Goal: Transaction & Acquisition: Purchase product/service

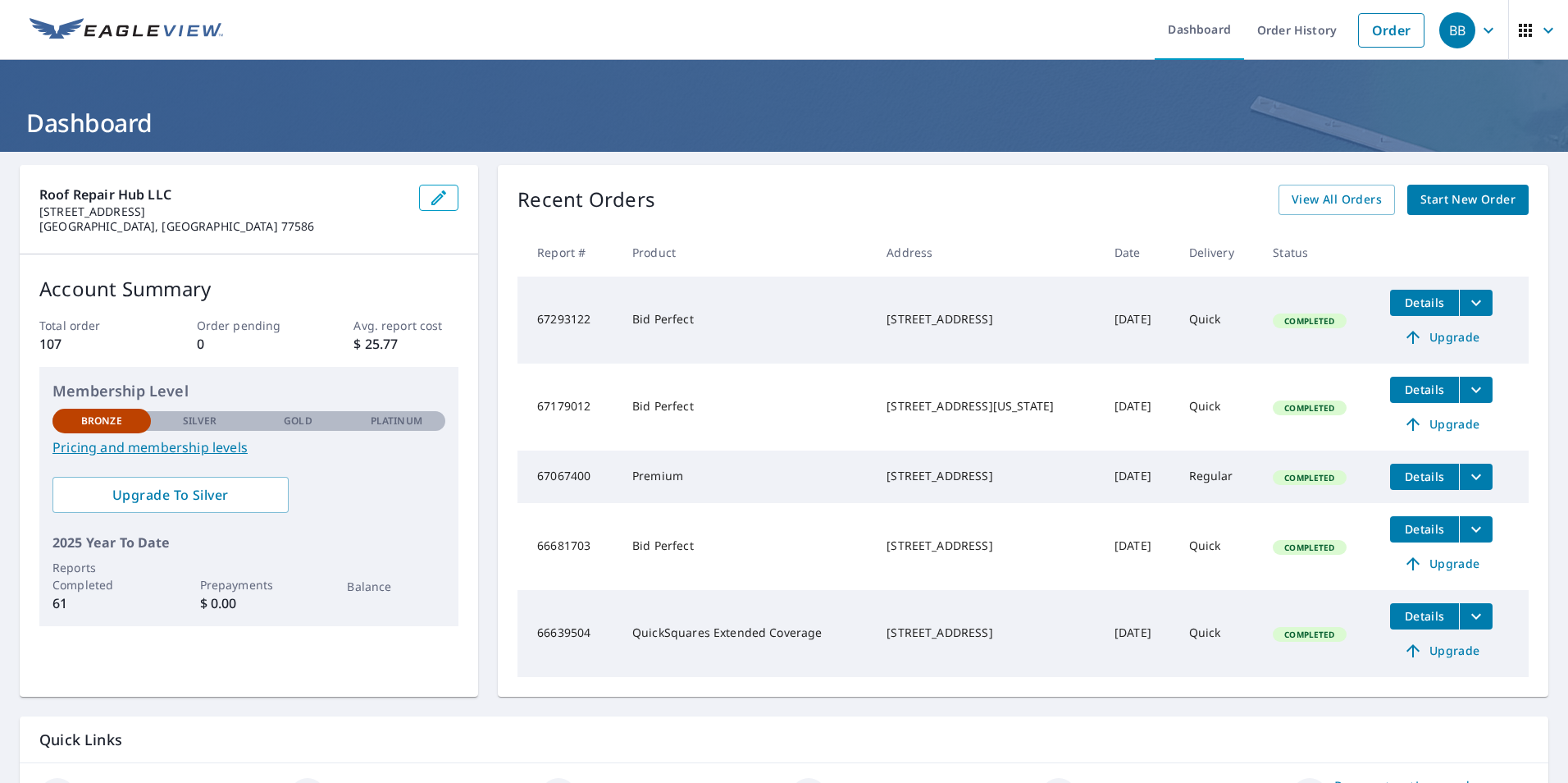
click at [1438, 182] on div "Recent Orders View All Orders Start New Order Report # Product Address Date Del…" at bounding box center [1022, 431] width 1050 height 532
click at [1439, 199] on span "Start New Order" at bounding box center [1468, 199] width 95 height 20
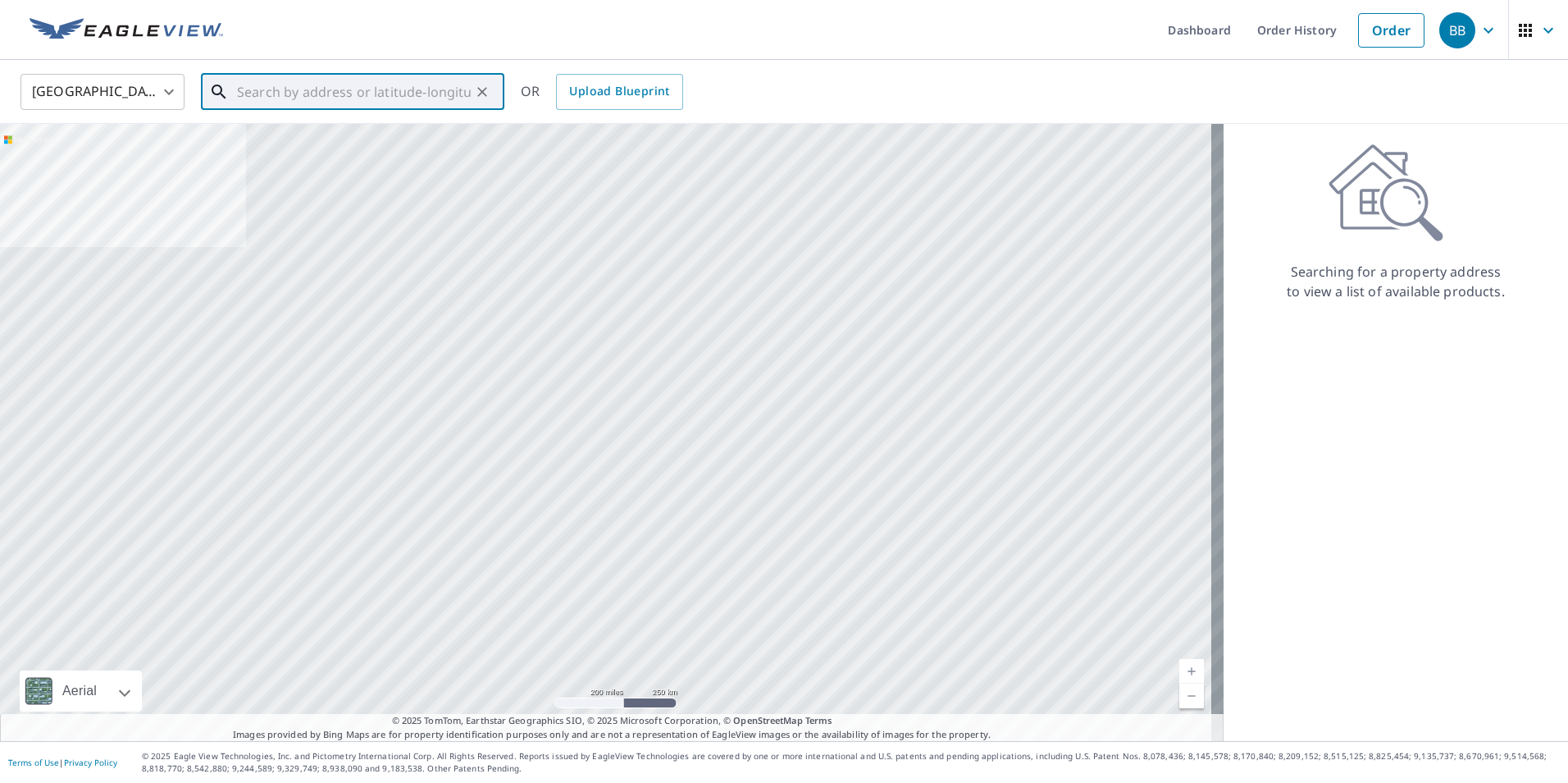
click at [328, 90] on input "text" at bounding box center [353, 92] width 233 height 46
paste input "[STREET_ADDRESS]"
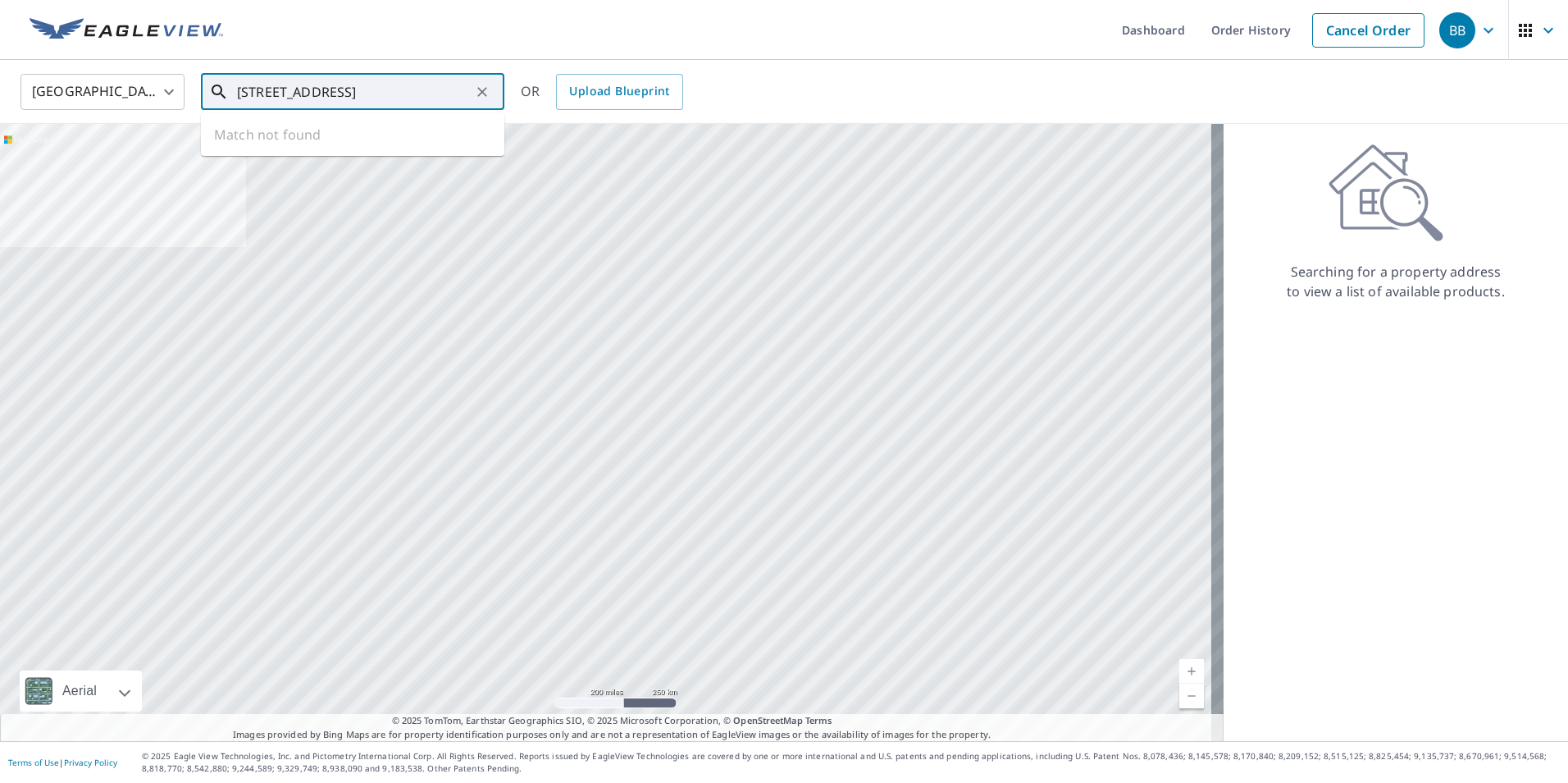
scroll to position [0, 42]
type input "[STREET_ADDRESS]"
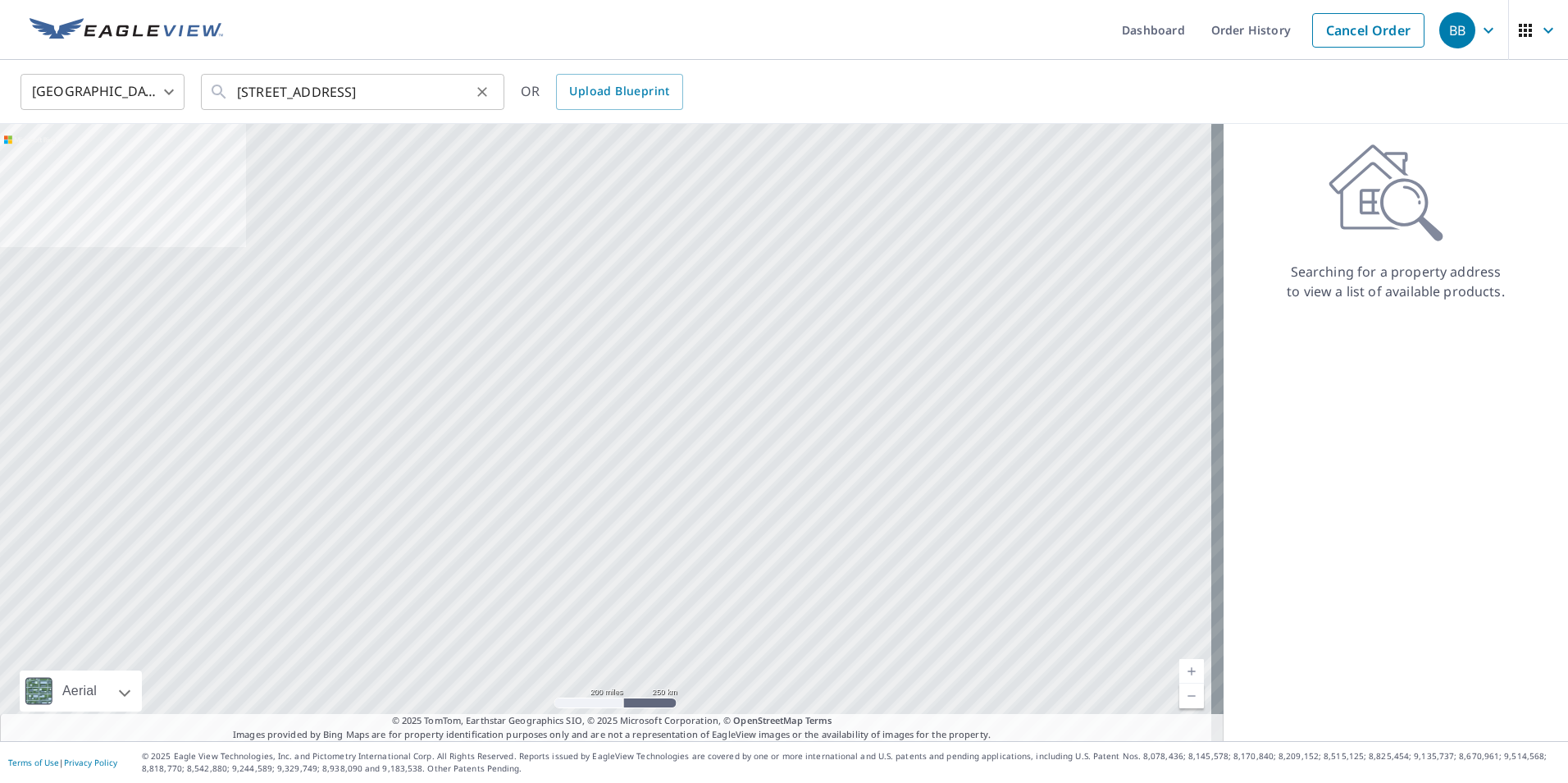
scroll to position [0, 0]
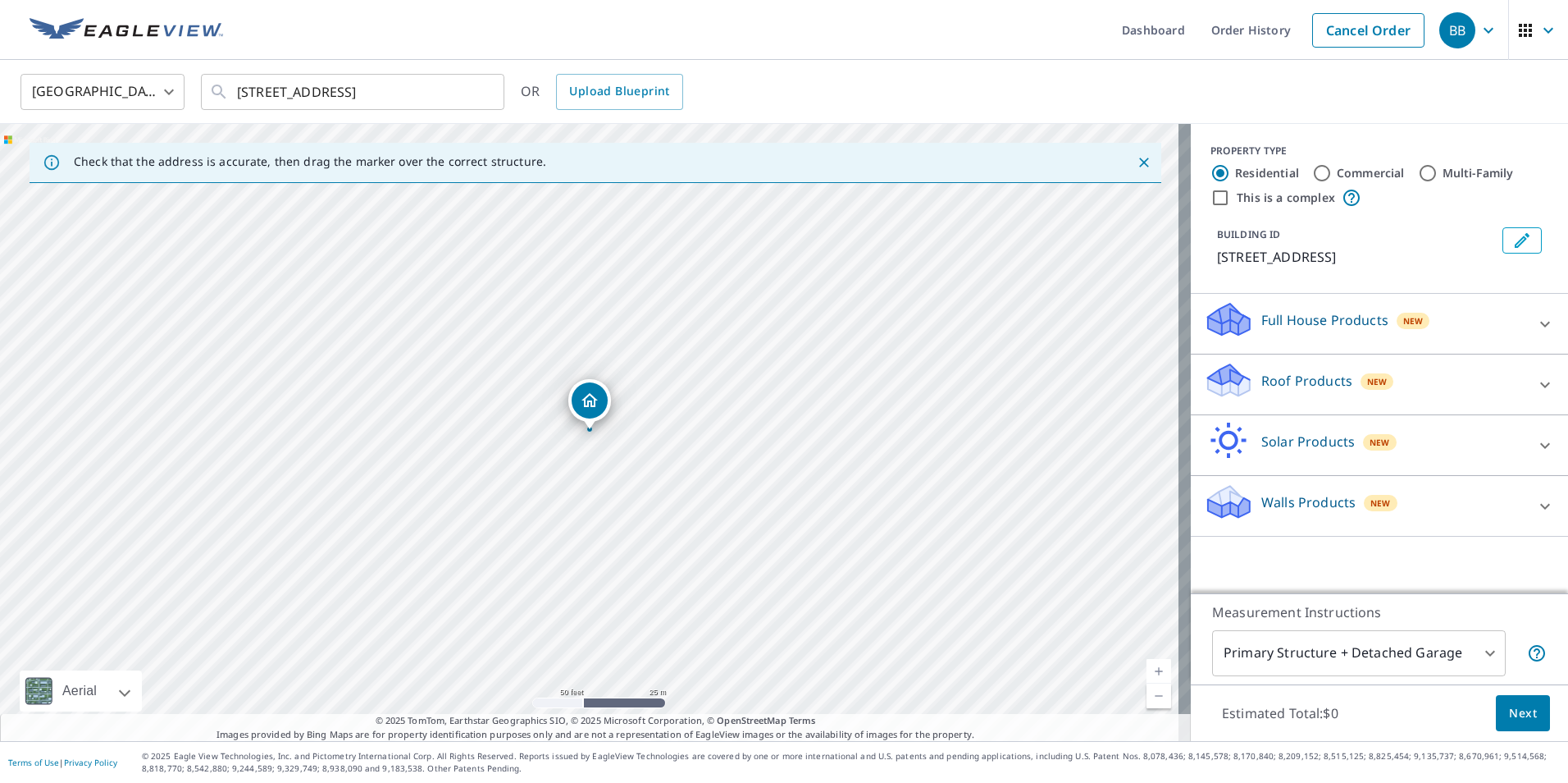
click at [1536, 378] on icon at bounding box center [1545, 384] width 20 height 20
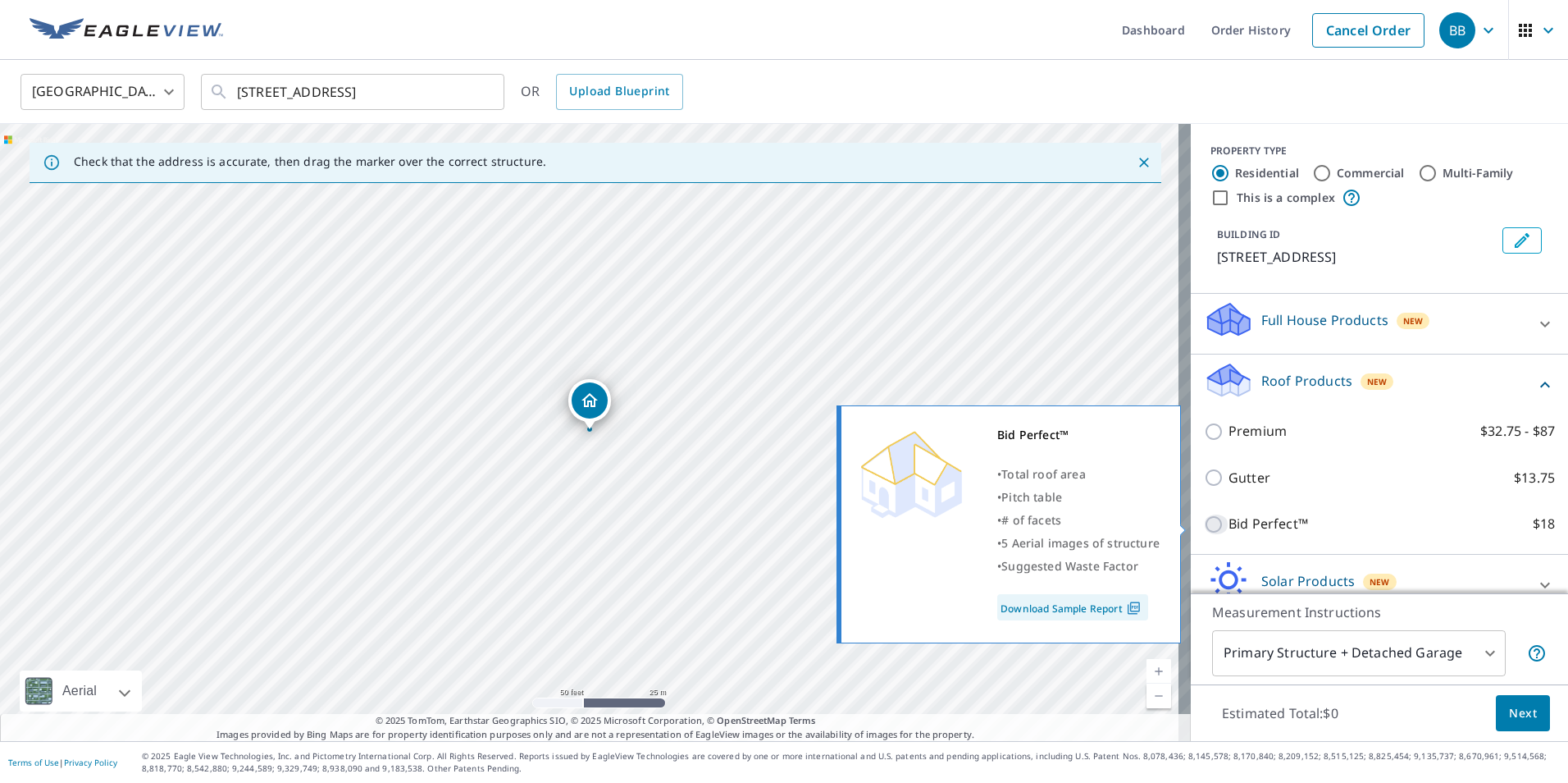
click at [1204, 531] on input "Bid Perfect™ $18" at bounding box center [1216, 524] width 25 height 20
checkbox input "true"
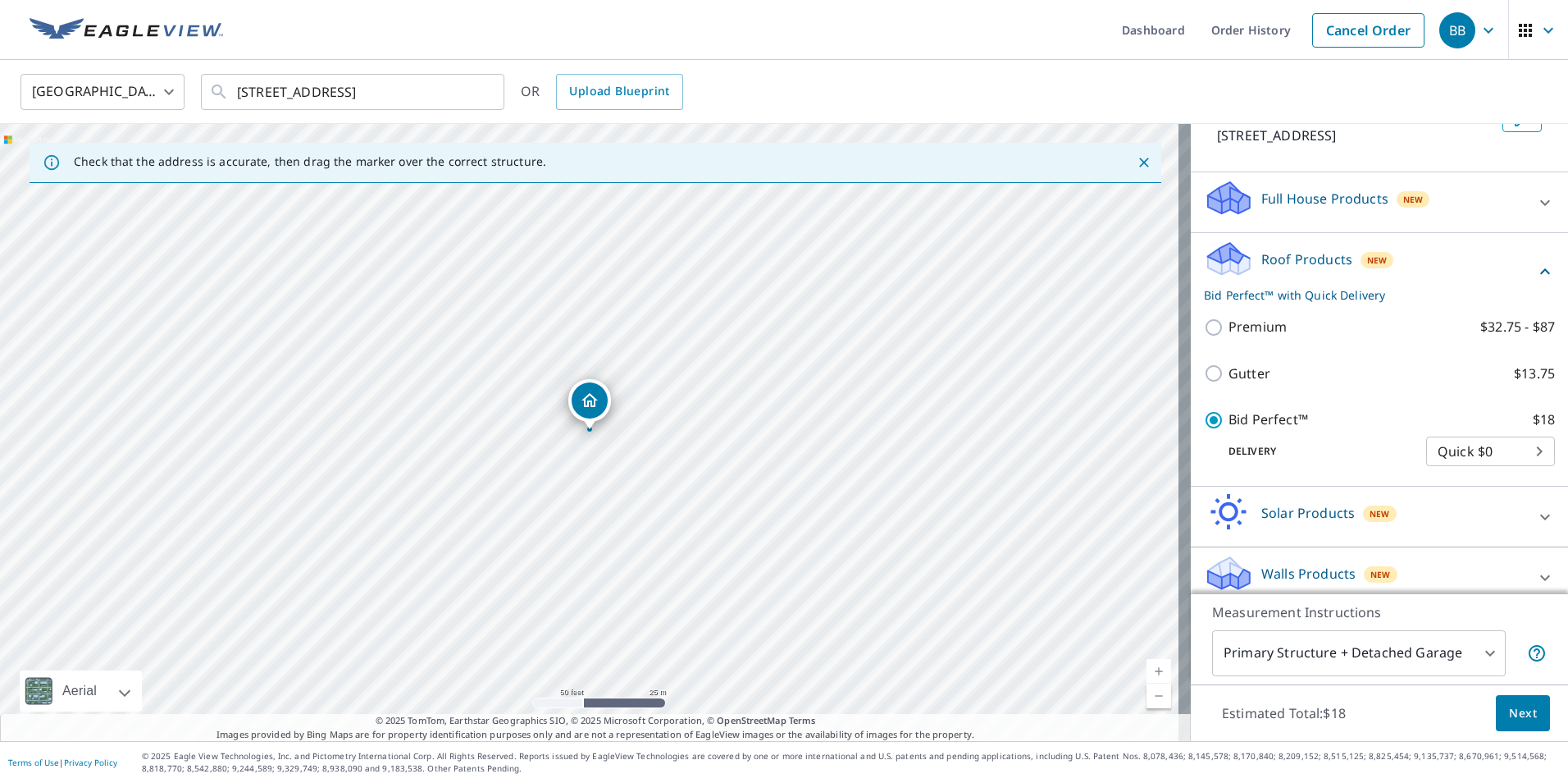
scroll to position [136, 0]
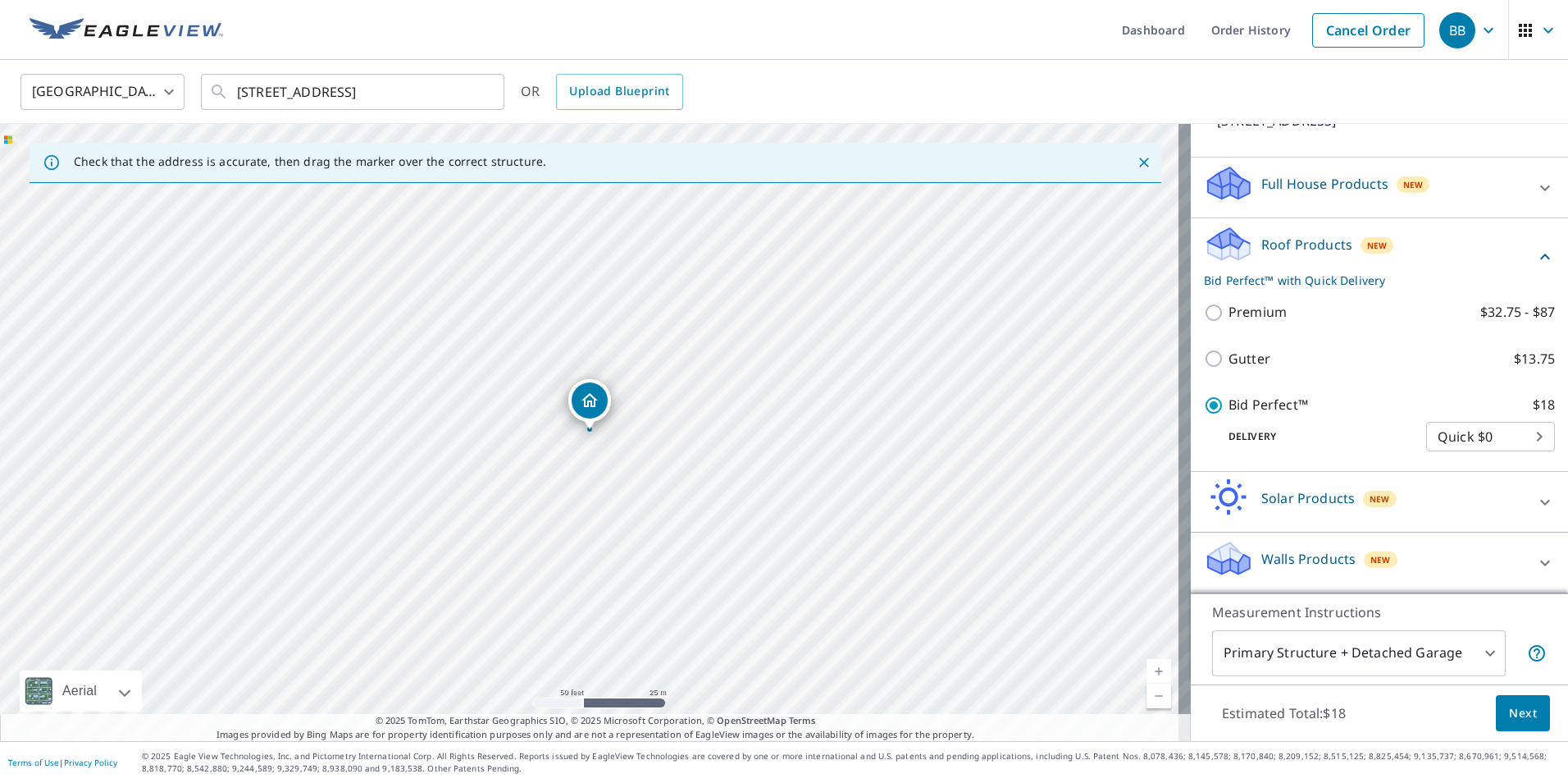
click at [1444, 653] on body "BB BB Dashboard Order History Cancel Order BB [GEOGRAPHIC_DATA] US ​ [STREET_AD…" at bounding box center [784, 391] width 1568 height 783
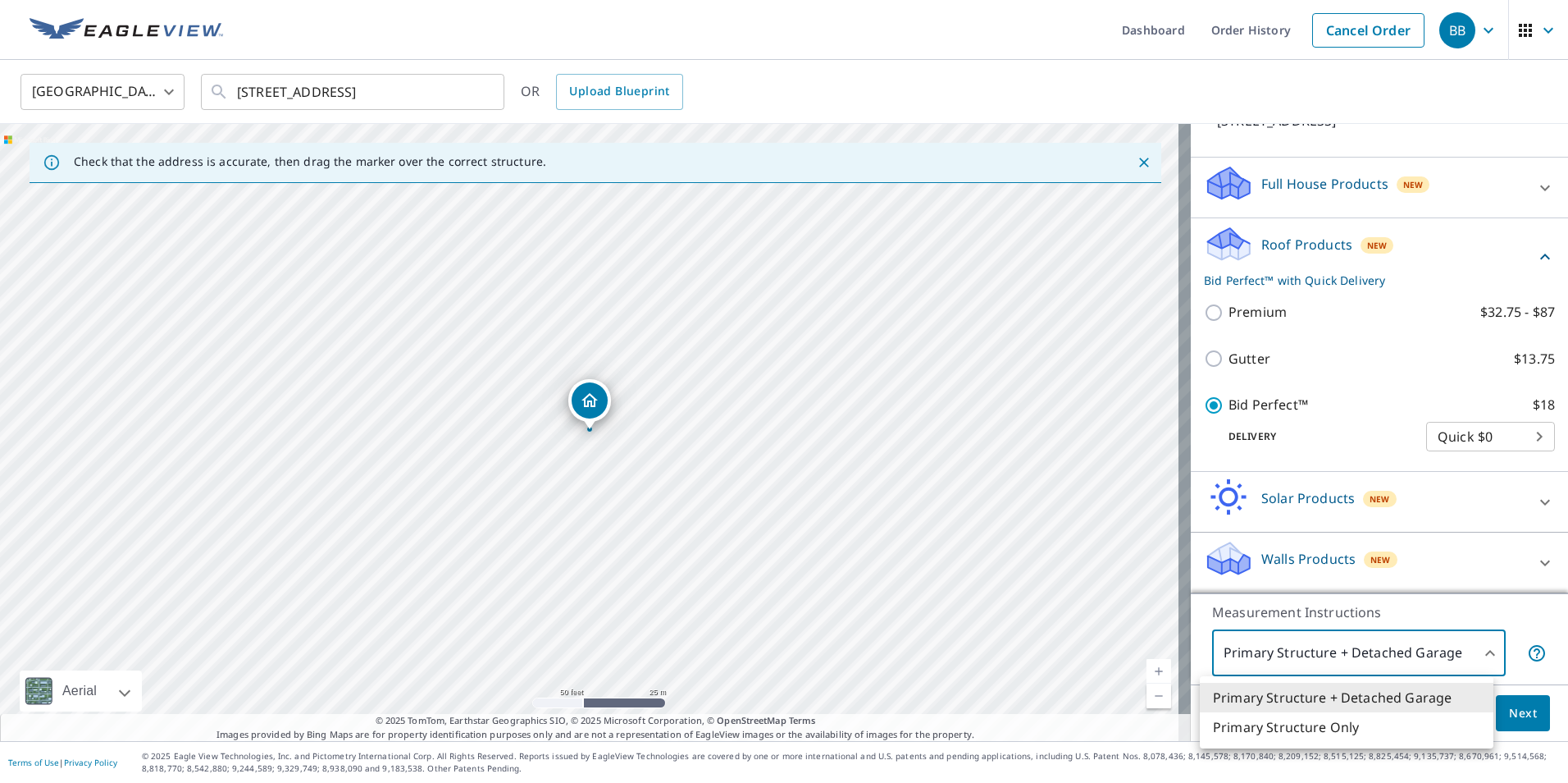
click at [1372, 732] on li "Primary Structure Only" at bounding box center [1347, 727] width 294 height 30
type input "2"
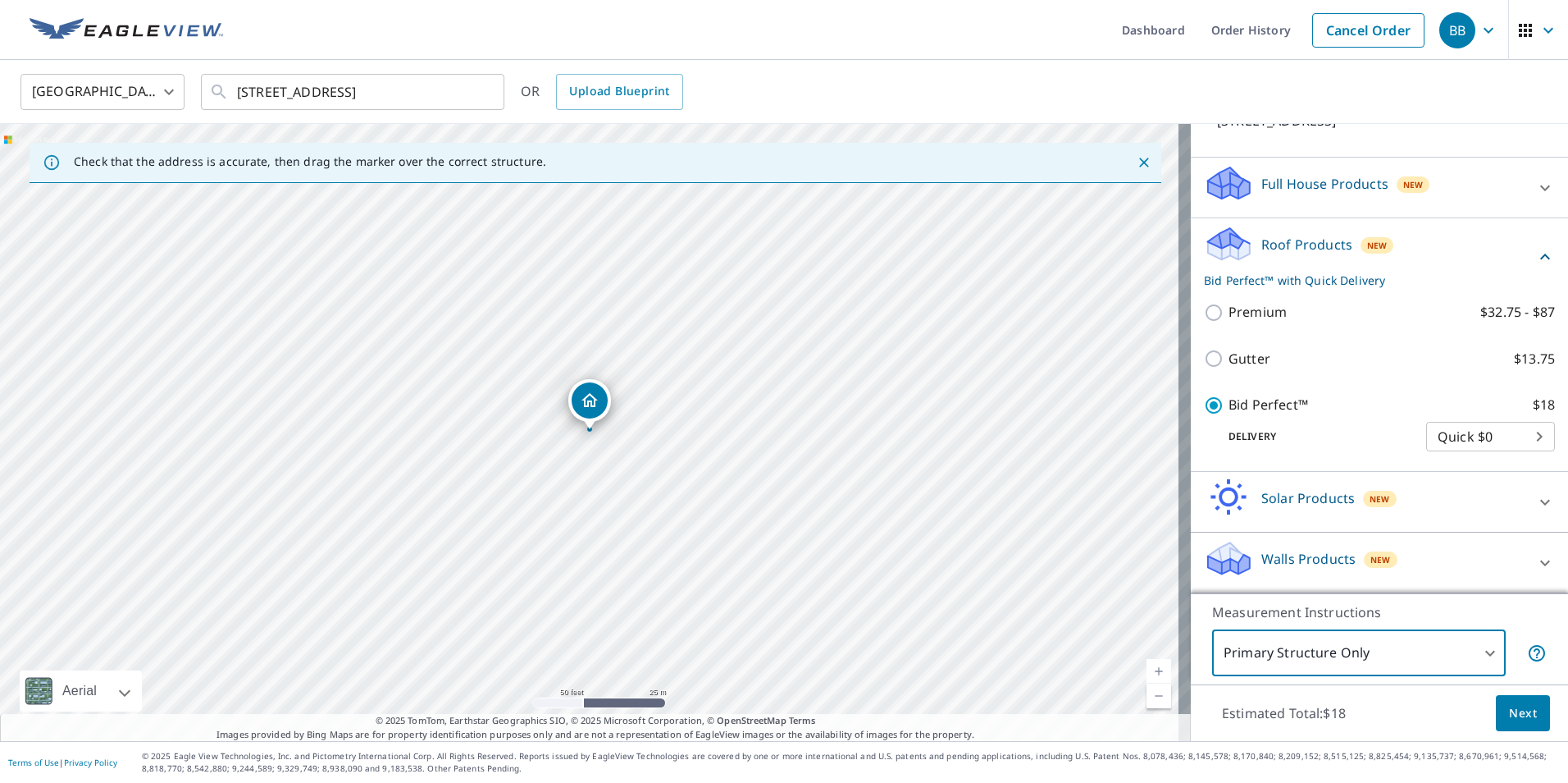
click at [1518, 708] on span "Next" at bounding box center [1523, 713] width 28 height 20
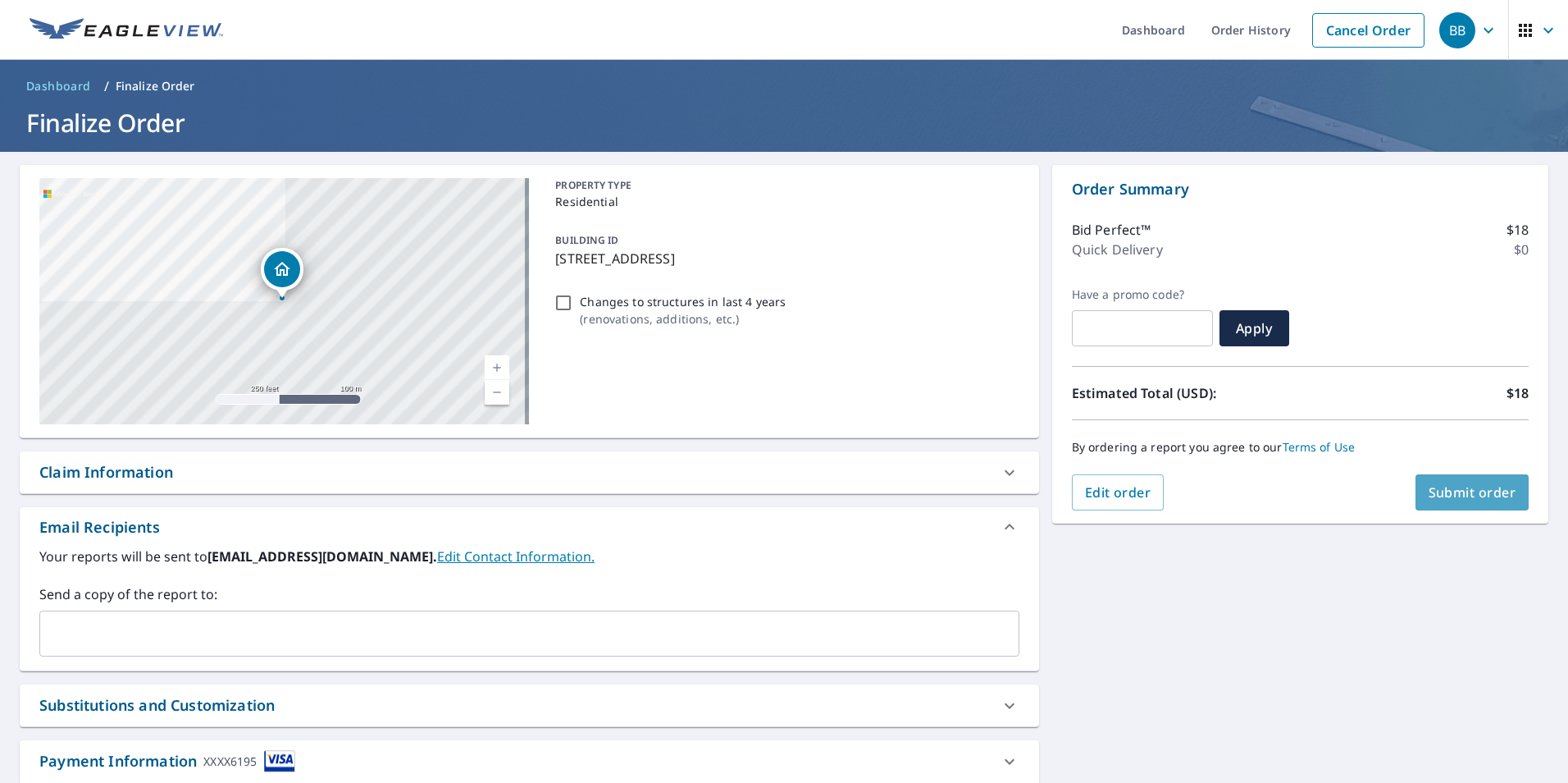
click at [1449, 496] on span "Submit order" at bounding box center [1472, 492] width 88 height 18
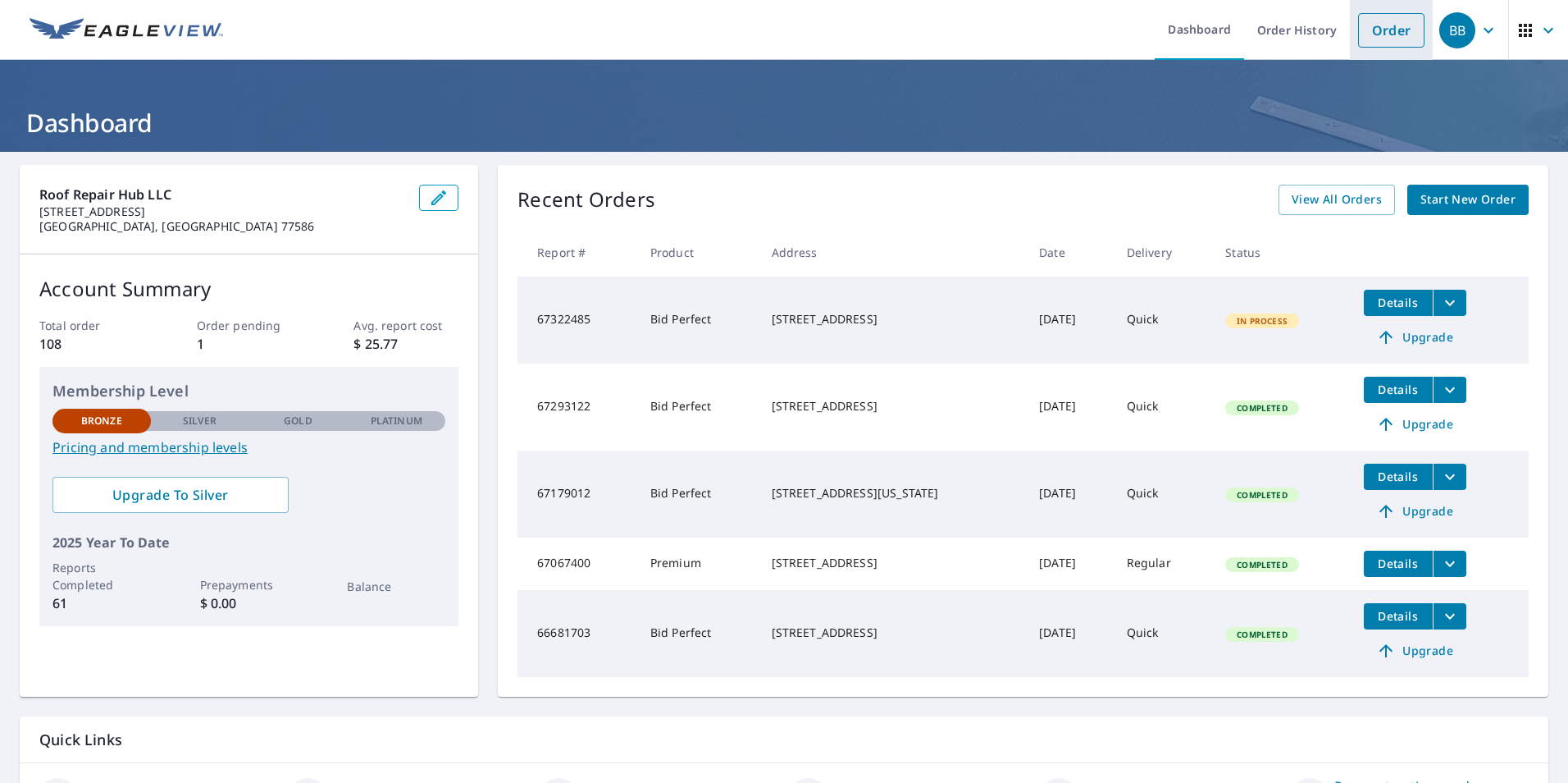
click at [1366, 19] on link "Order" at bounding box center [1392, 30] width 66 height 34
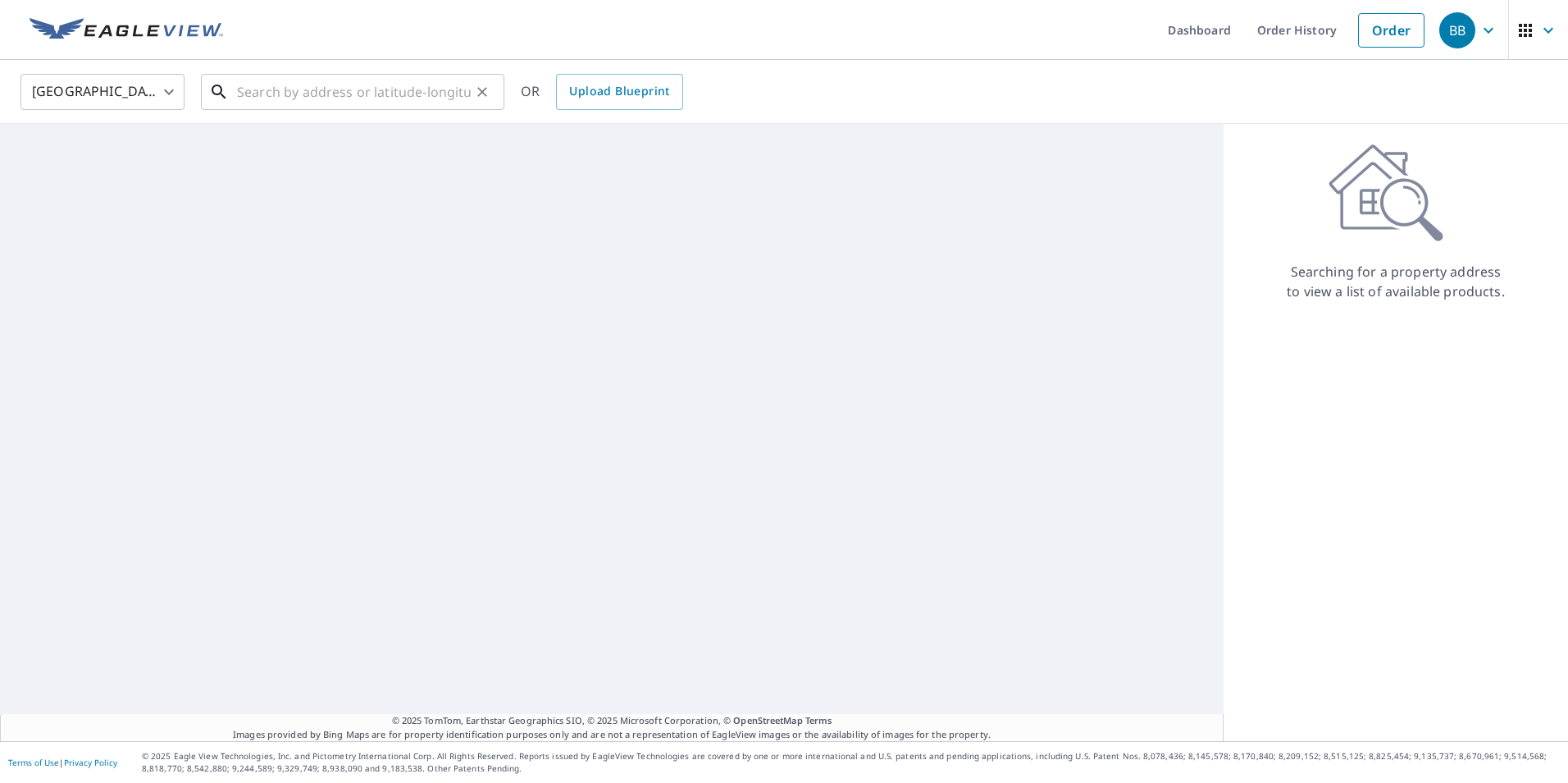
click at [457, 98] on input "text" at bounding box center [353, 92] width 233 height 46
paste input "6611 EARLY FALL DR HUMBLE, TX 77338"
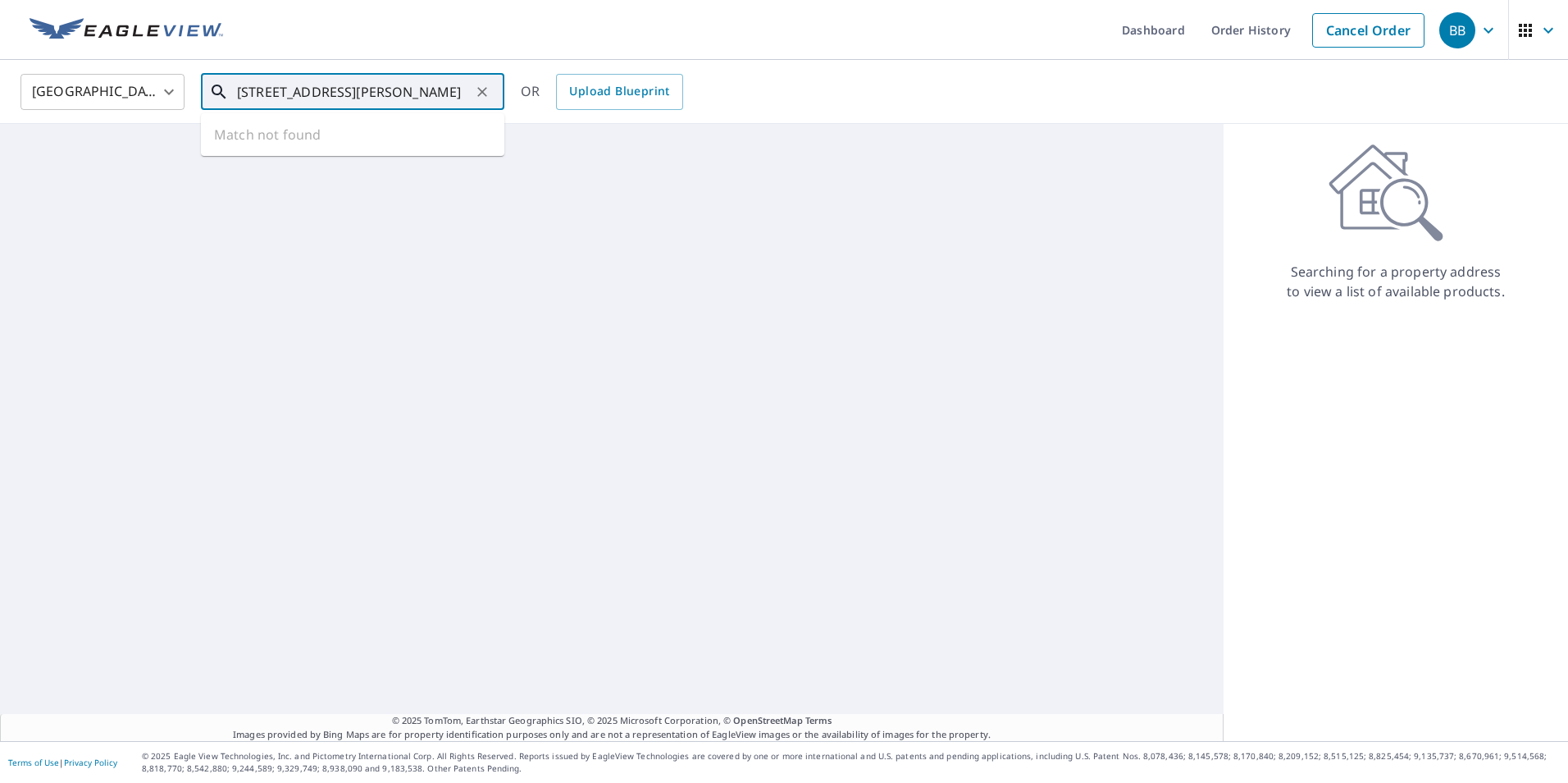
scroll to position [0, 14]
click at [375, 146] on span "6611 Early Fall Dr" at bounding box center [362, 139] width 257 height 20
type input "6611 Early Fall Dr Humble, TX 77338"
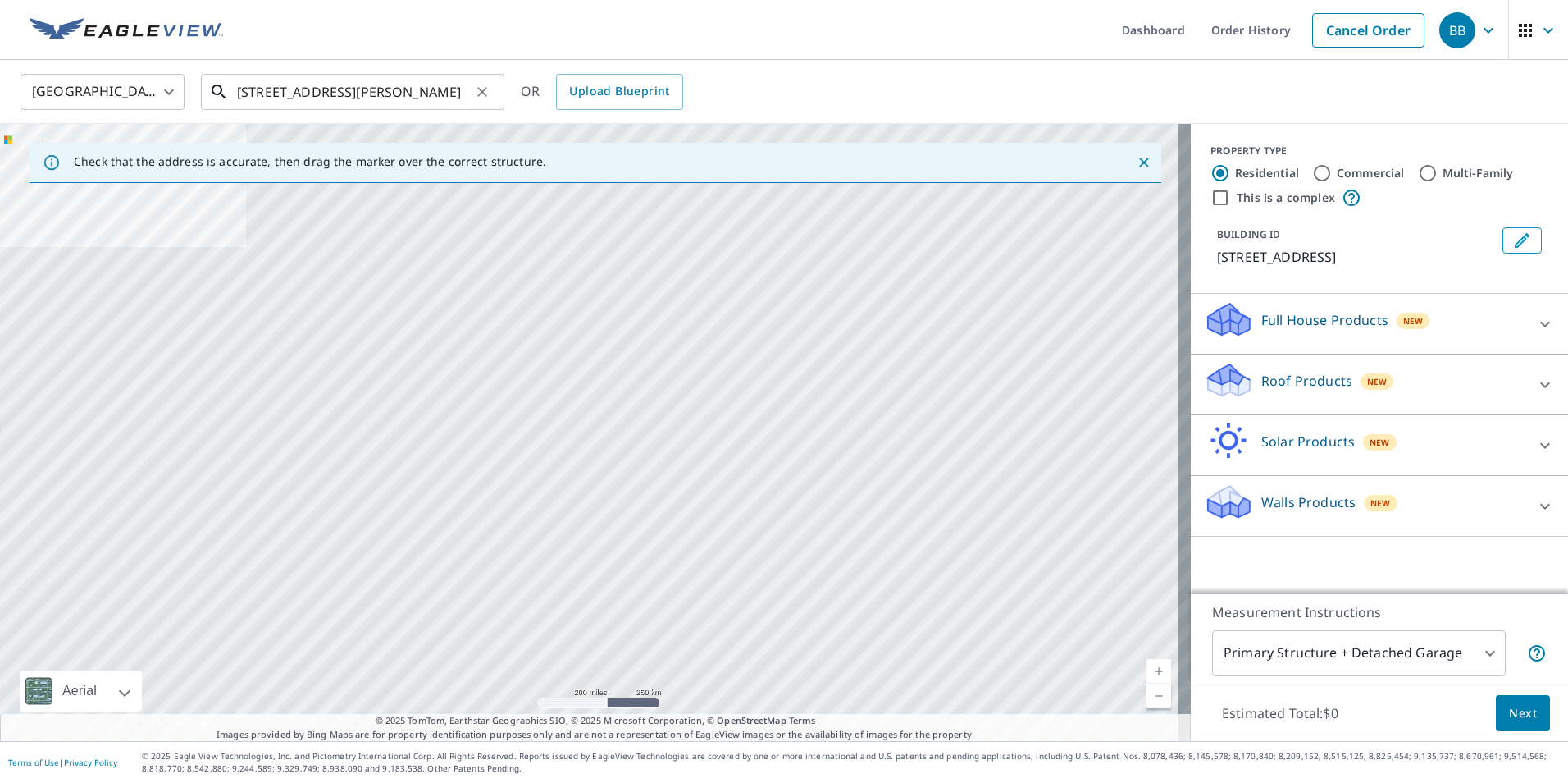
click at [452, 94] on input "6611 Early Fall Dr Humble, TX 77338" at bounding box center [353, 92] width 233 height 46
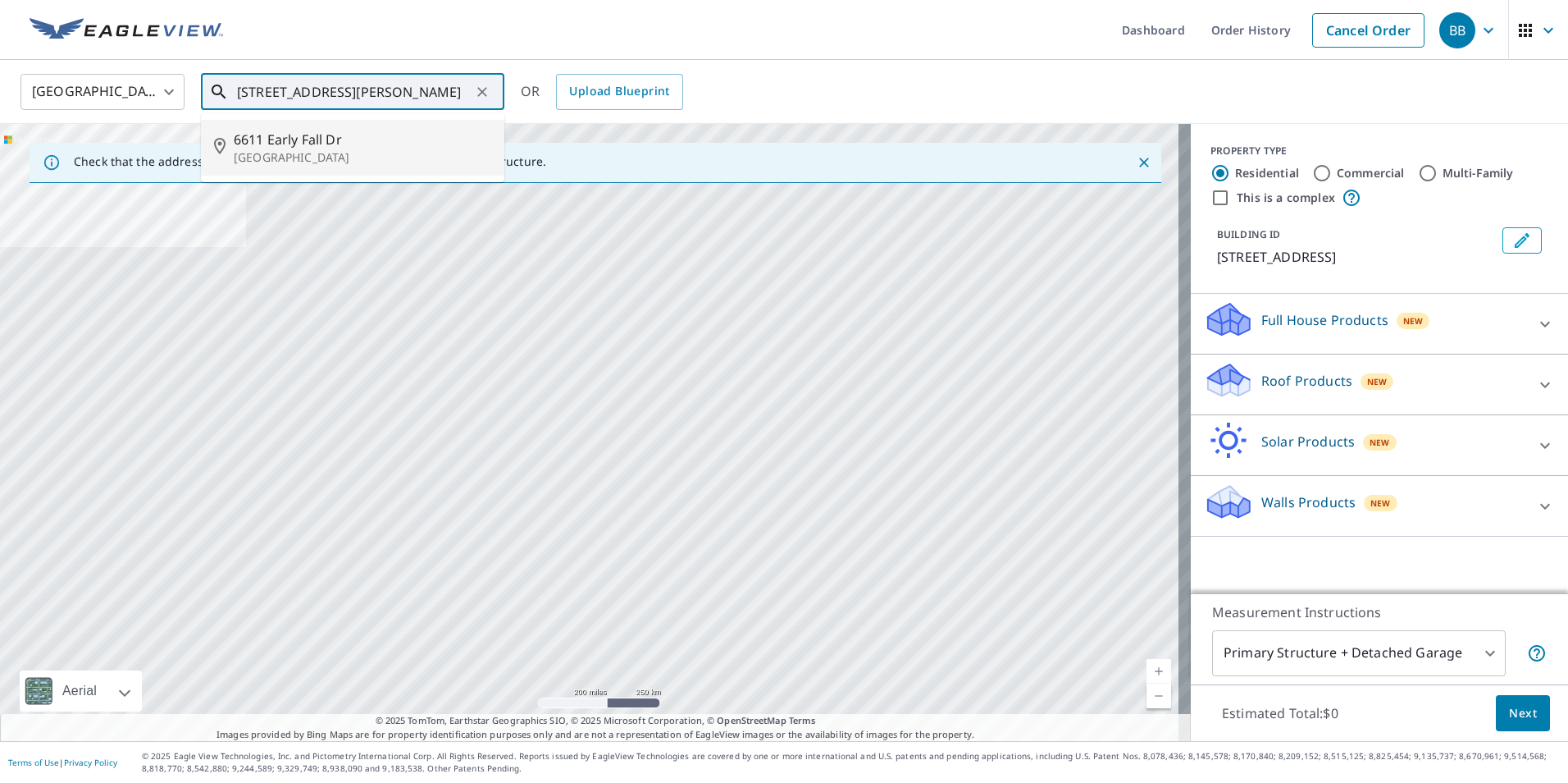
click at [375, 141] on span "6611 Early Fall Dr" at bounding box center [362, 139] width 257 height 20
click at [417, 98] on input "6611 Early Fall Dr Humble, TX 77338" at bounding box center [353, 92] width 233 height 46
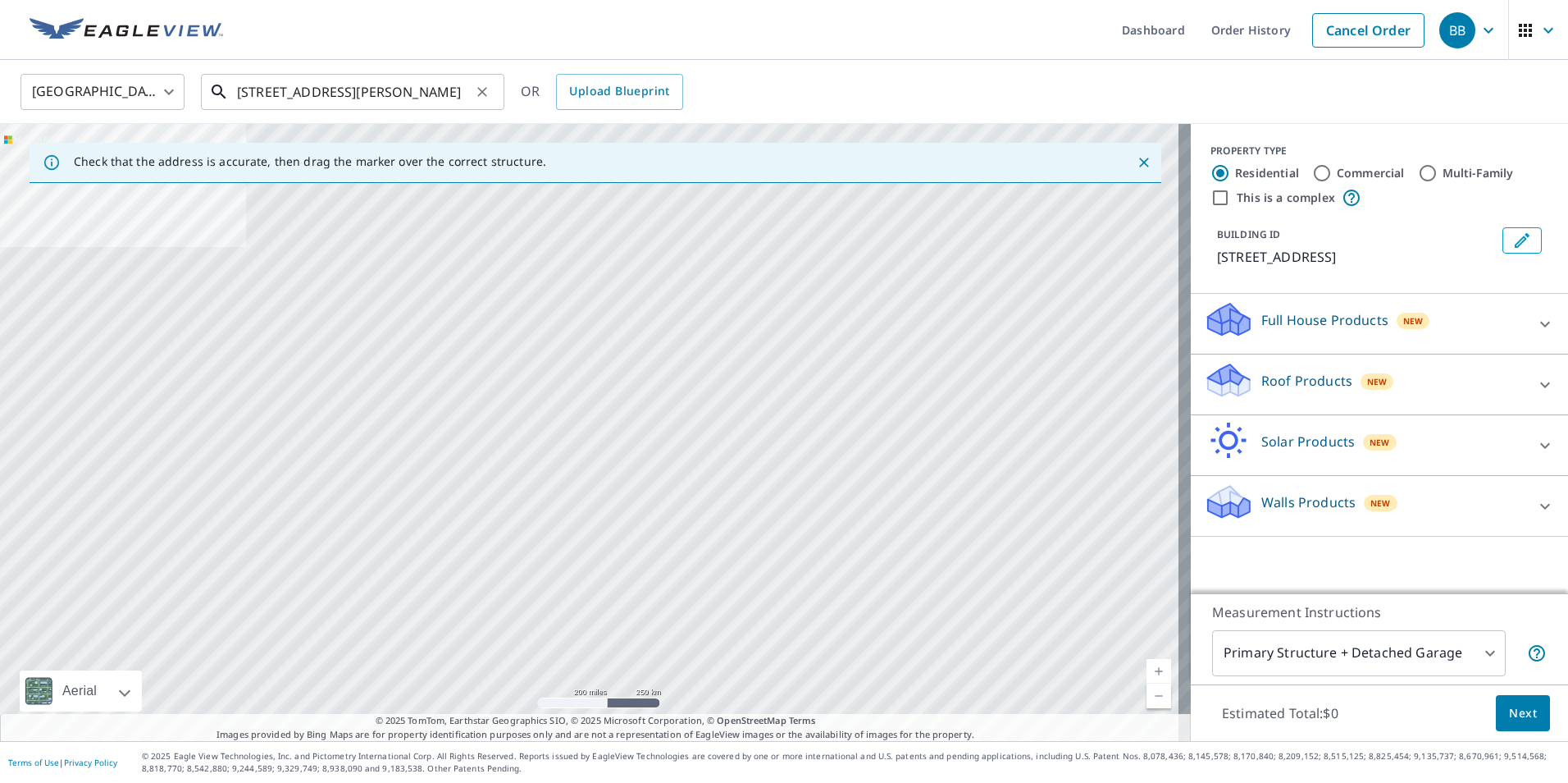
click at [462, 98] on input "6611 Early Fall Dr Humble, TX 77338" at bounding box center [353, 92] width 233 height 46
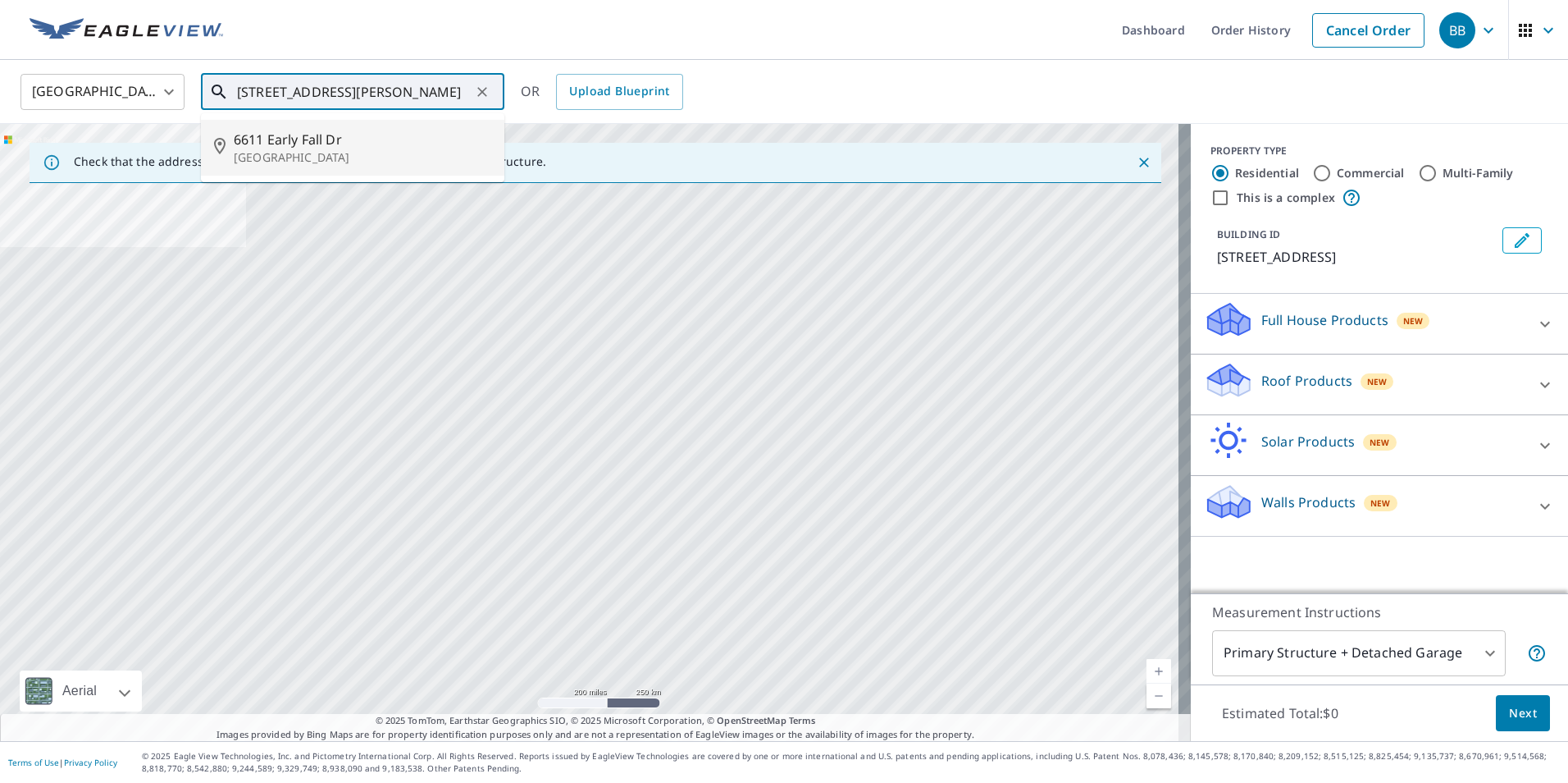
click at [333, 144] on span "6611 Early Fall Dr" at bounding box center [362, 139] width 257 height 20
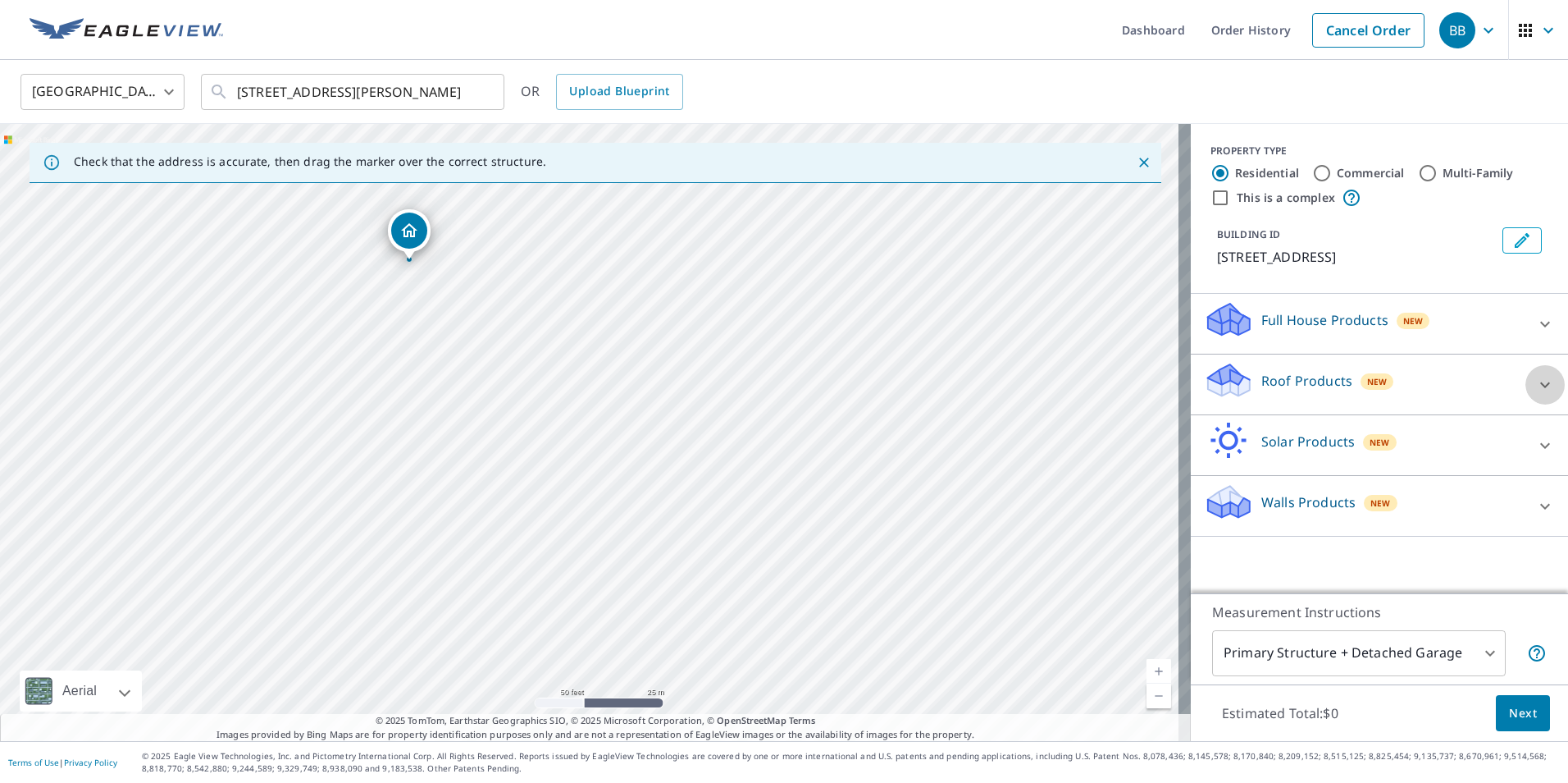
click at [1536, 383] on icon at bounding box center [1545, 384] width 20 height 20
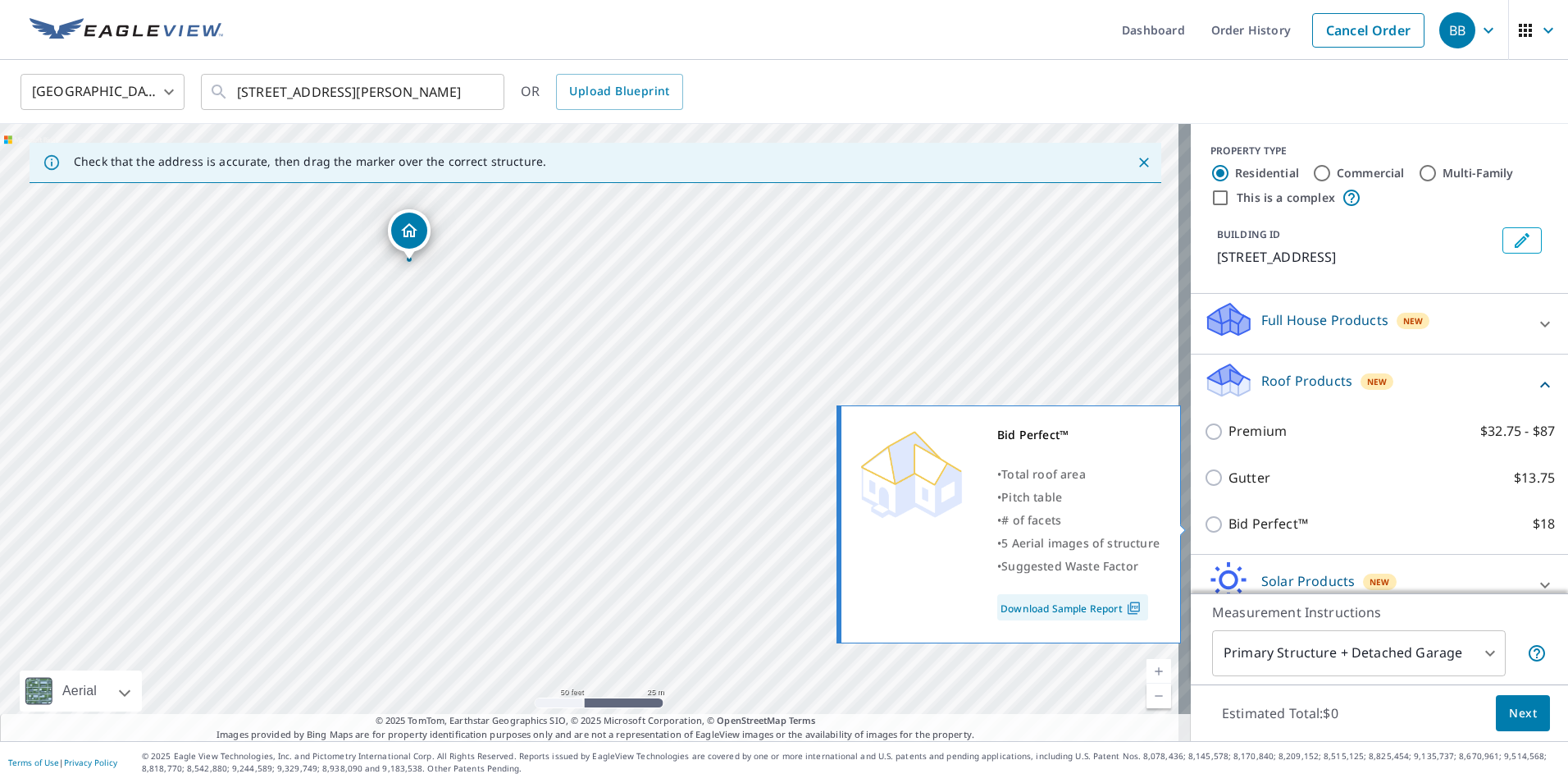
click at [1205, 527] on input "Bid Perfect™ $18" at bounding box center [1216, 524] width 25 height 20
checkbox input "true"
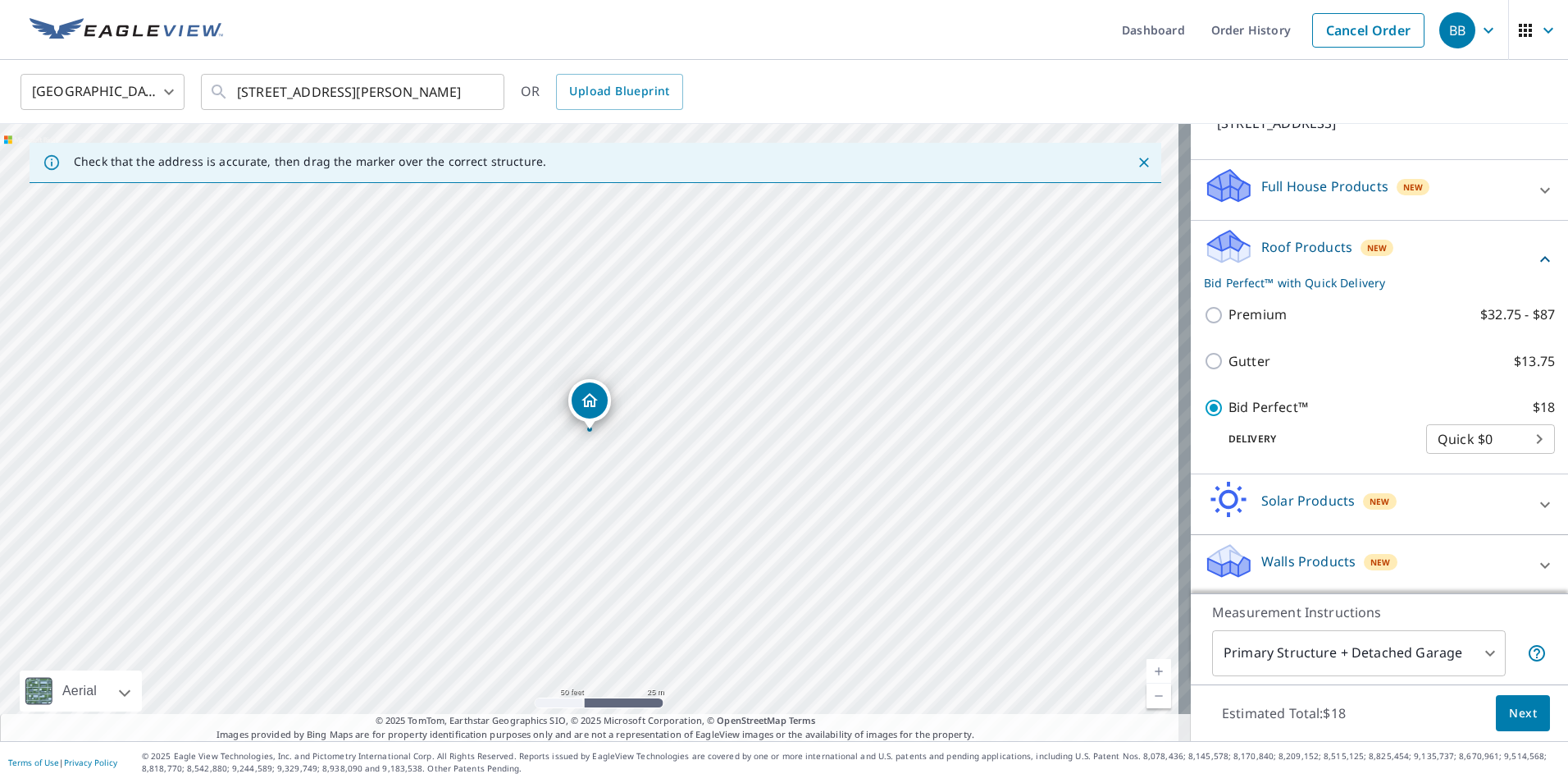
scroll to position [136, 0]
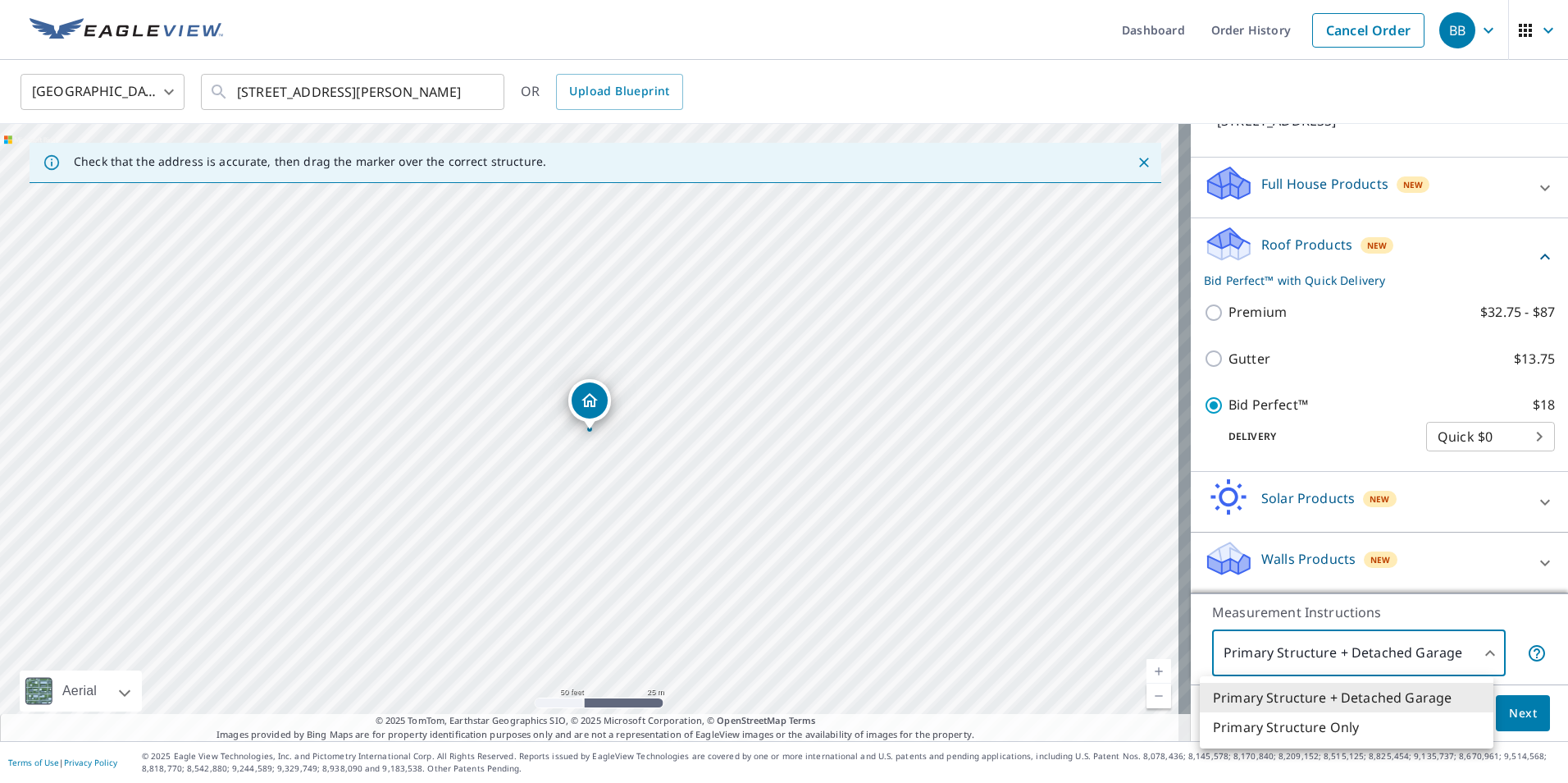
click at [1464, 654] on body "BB BB Dashboard Order History Cancel Order BB United States US ​ 6611 Early Fal…" at bounding box center [784, 391] width 1568 height 783
click at [1359, 739] on li "Primary Structure Only" at bounding box center [1347, 727] width 294 height 30
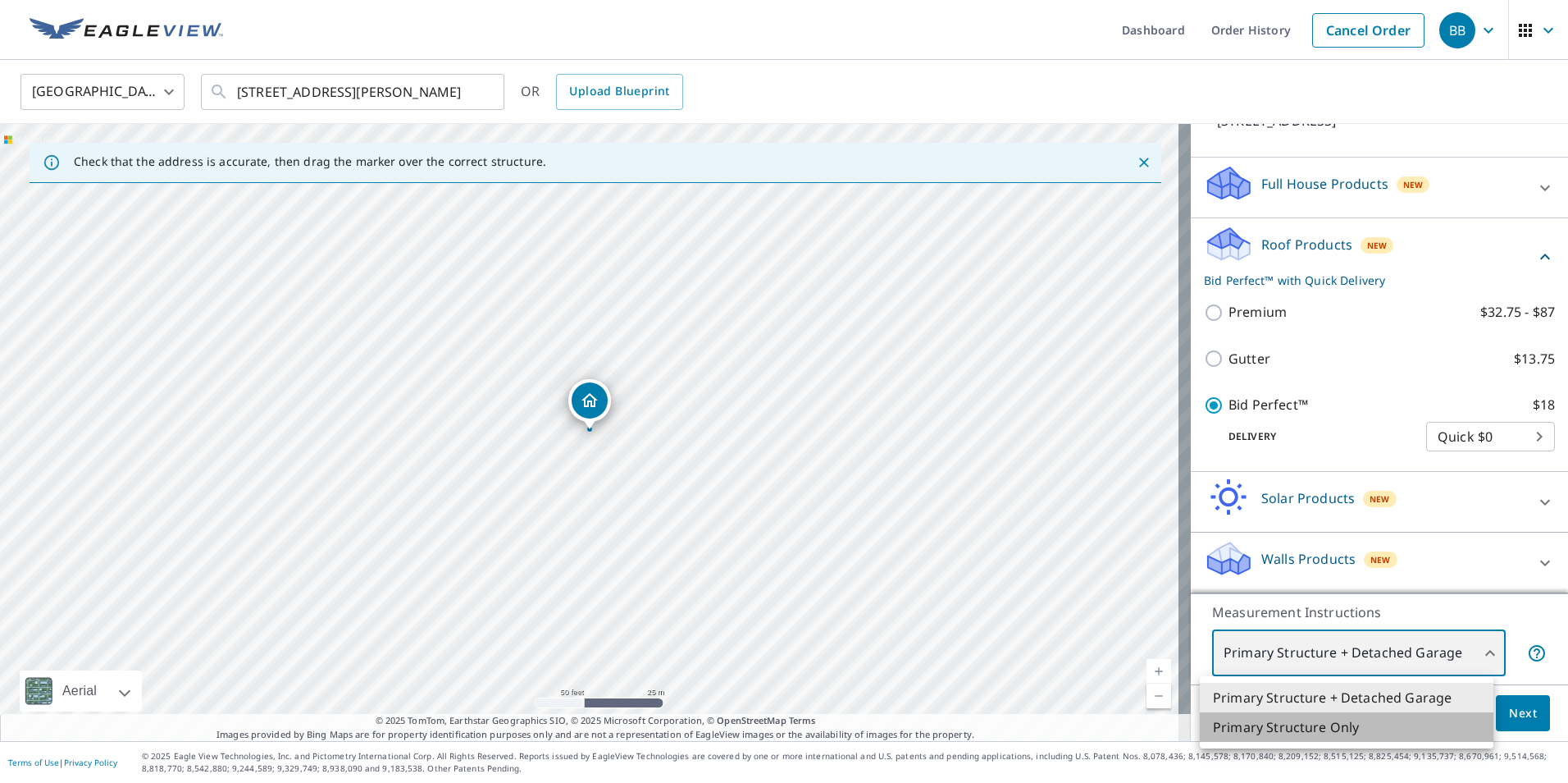
type input "2"
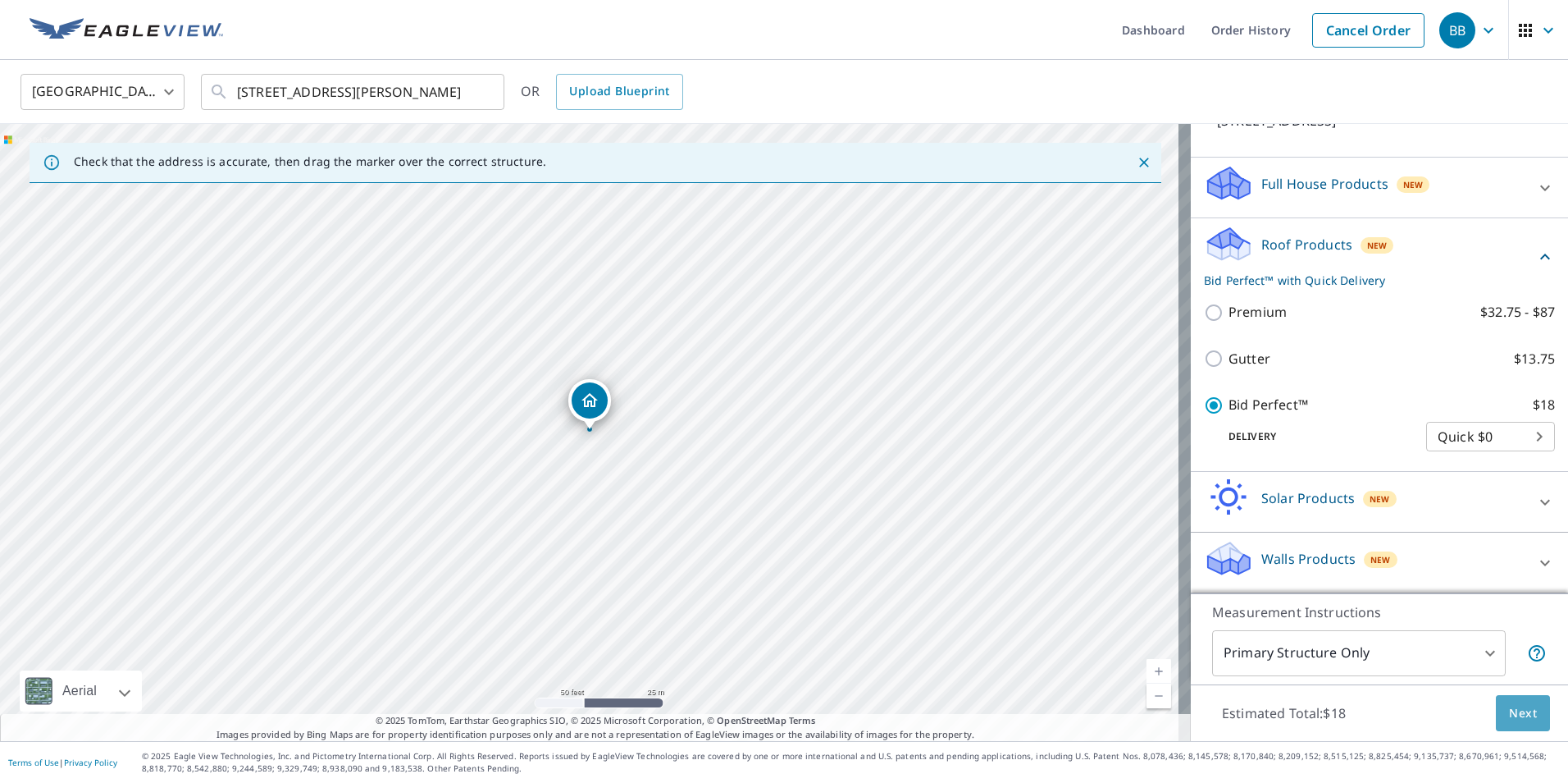
click at [1509, 710] on span "Next" at bounding box center [1523, 713] width 28 height 20
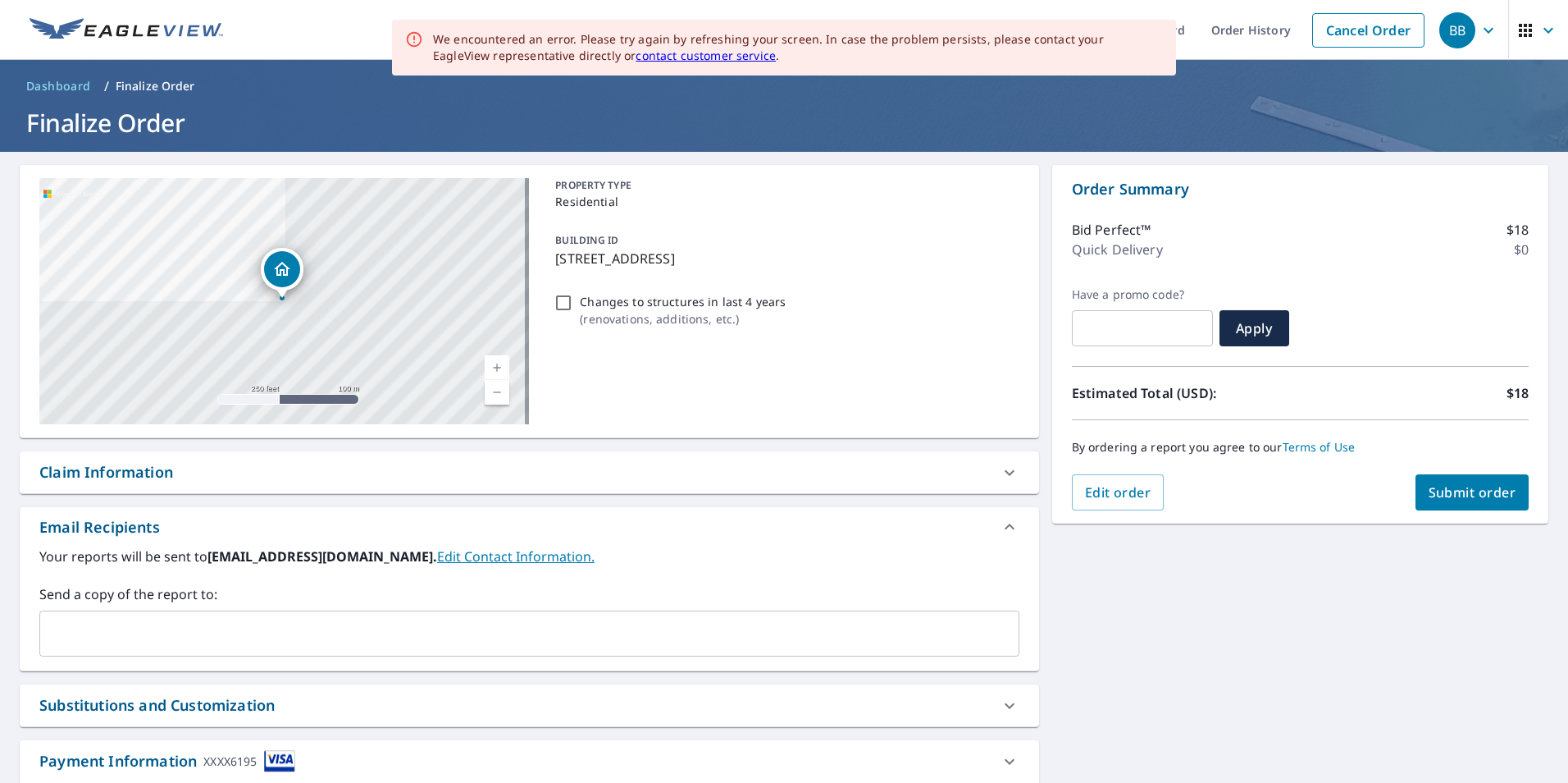
click at [1451, 486] on span "Submit order" at bounding box center [1472, 492] width 88 height 18
